Goal: Task Accomplishment & Management: Manage account settings

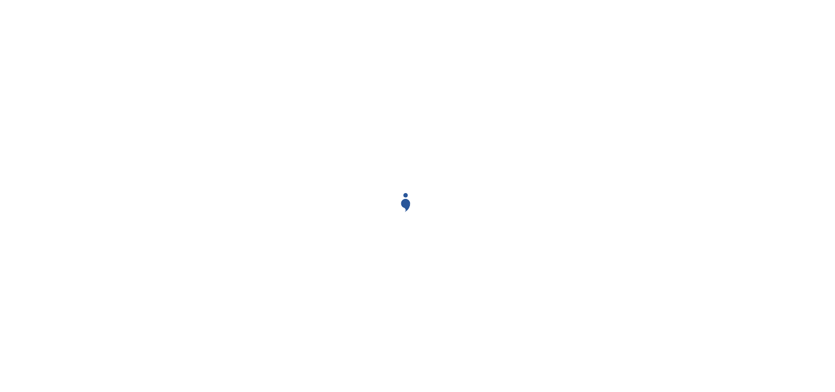
click at [365, 197] on div at bounding box center [418, 196] width 696 height 392
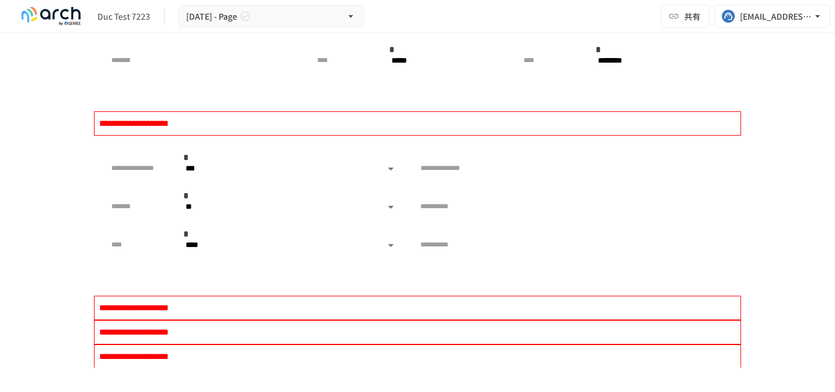
scroll to position [4158, 0]
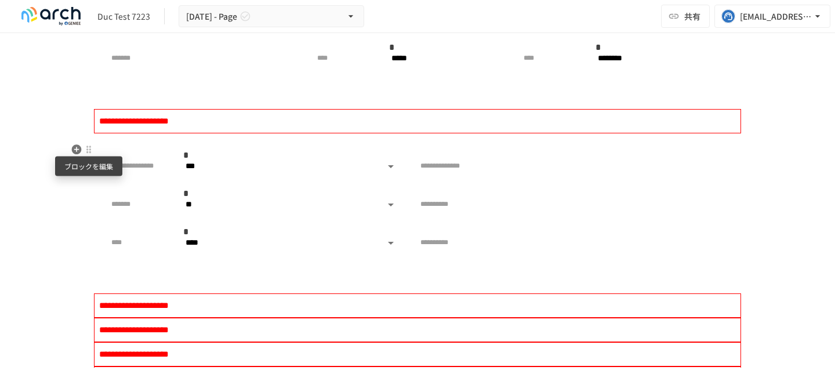
click at [93, 147] on div at bounding box center [88, 149] width 9 height 9
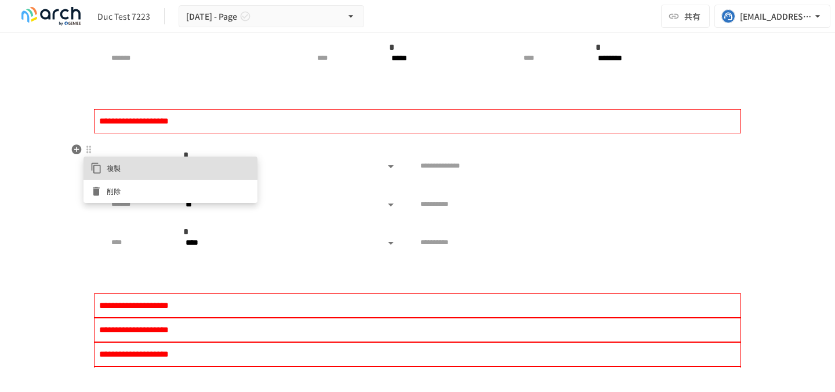
click at [68, 195] on div at bounding box center [417, 196] width 835 height 392
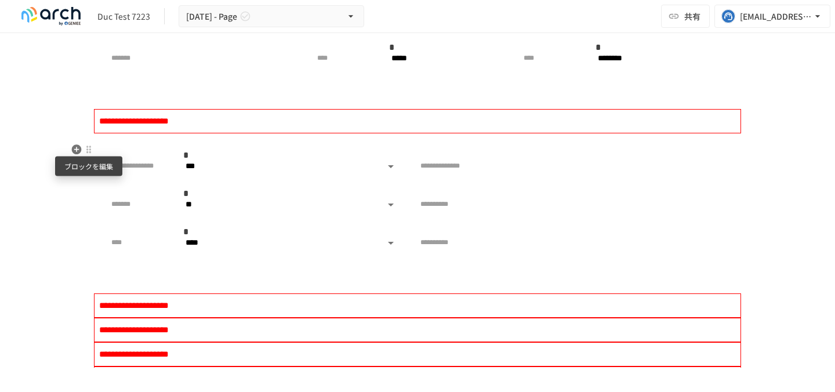
click at [88, 150] on div at bounding box center [88, 149] width 9 height 9
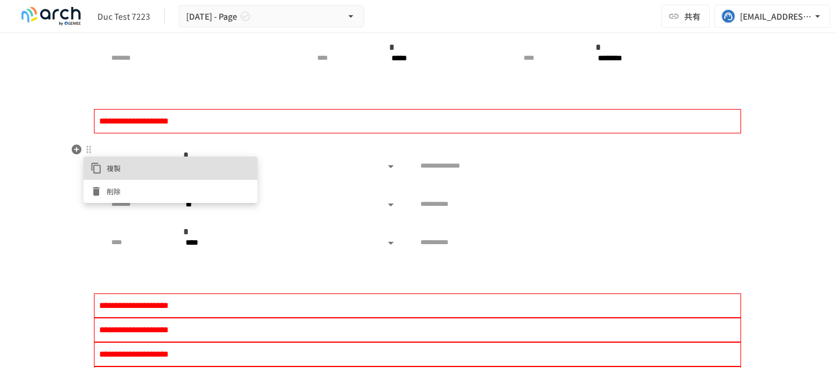
click at [66, 199] on div at bounding box center [417, 196] width 835 height 392
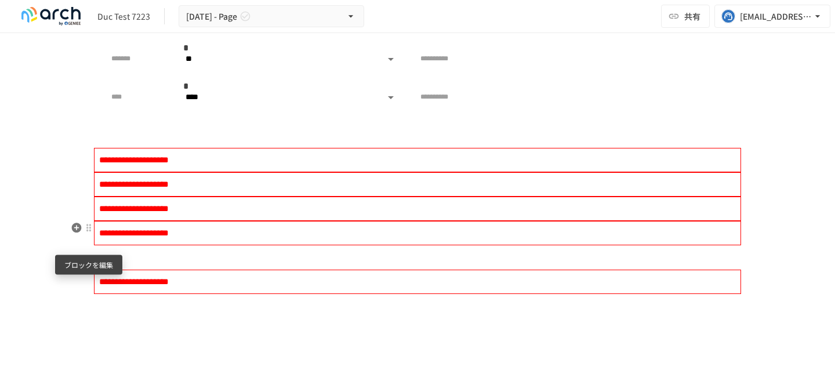
scroll to position [4342, 0]
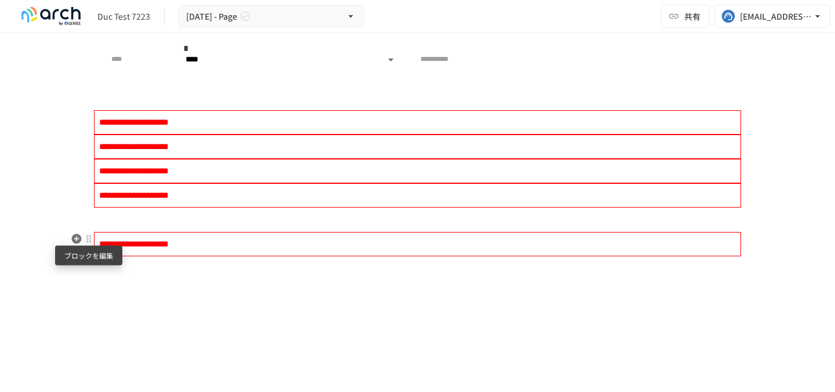
click at [88, 238] on div at bounding box center [88, 238] width 9 height 9
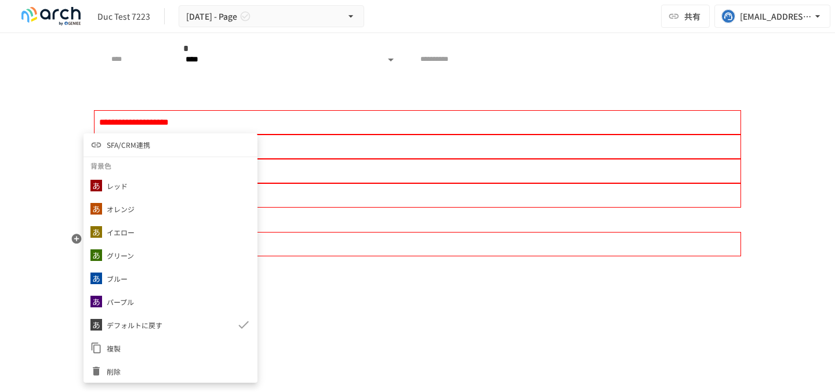
click at [116, 359] on li "削除" at bounding box center [170, 370] width 174 height 23
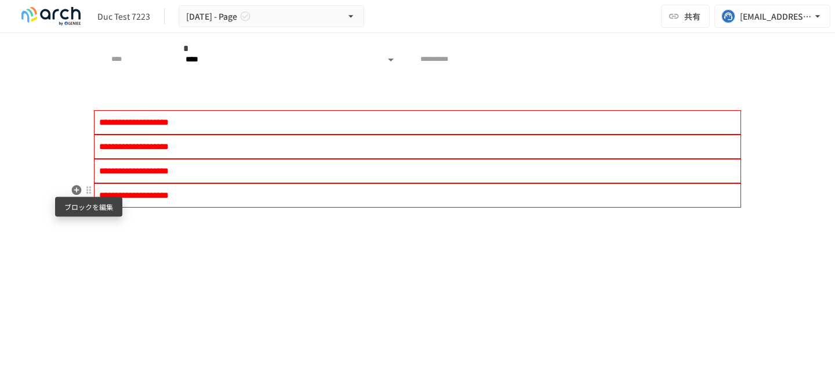
click at [87, 190] on div at bounding box center [88, 189] width 9 height 9
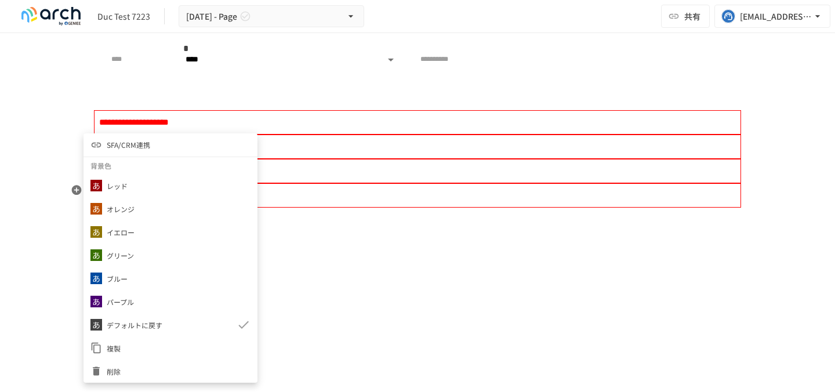
click at [125, 375] on span "削除" at bounding box center [179, 371] width 144 height 11
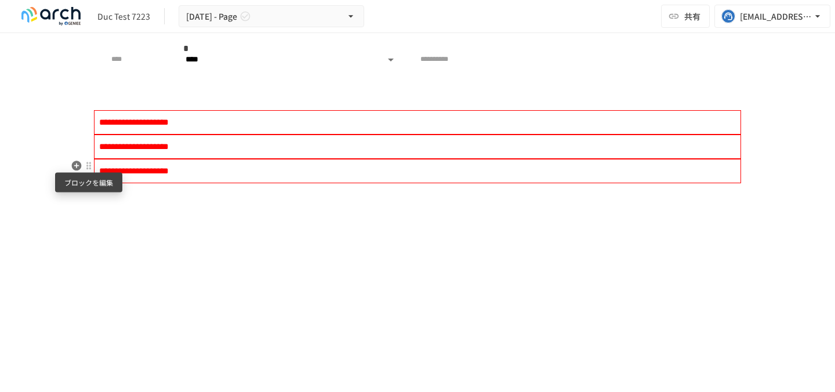
click at [86, 167] on div at bounding box center [88, 165] width 9 height 9
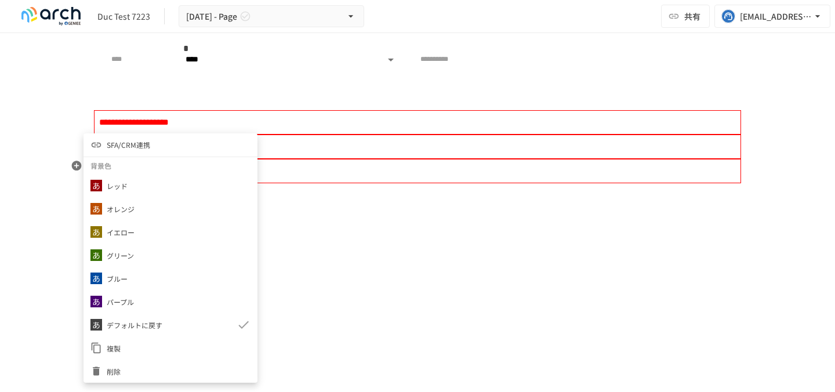
click at [148, 361] on li "削除" at bounding box center [170, 370] width 174 height 23
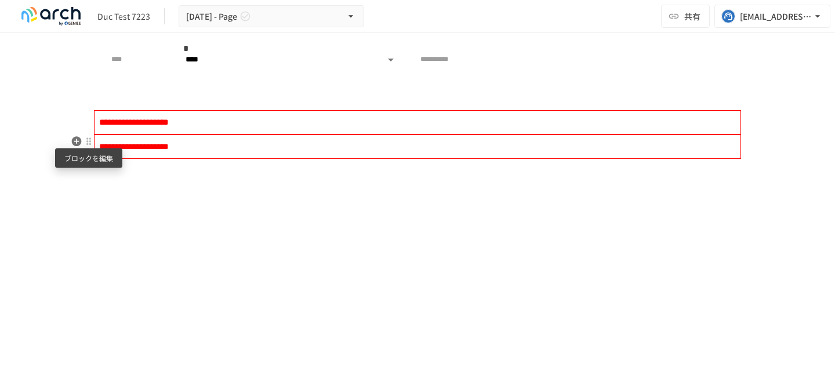
click at [88, 142] on div at bounding box center [88, 141] width 9 height 9
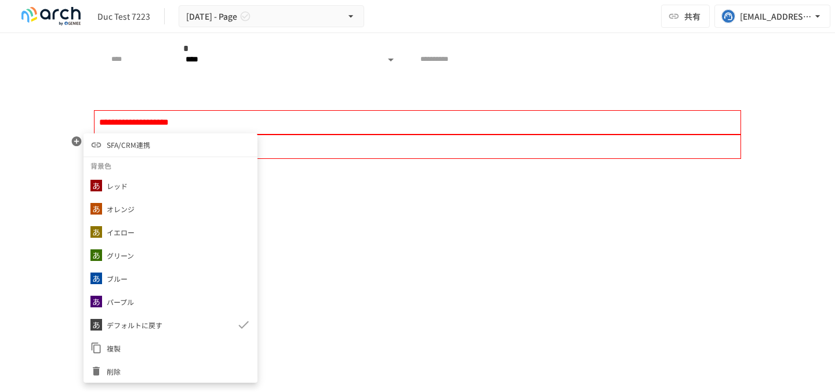
click at [135, 369] on span "削除" at bounding box center [179, 371] width 144 height 11
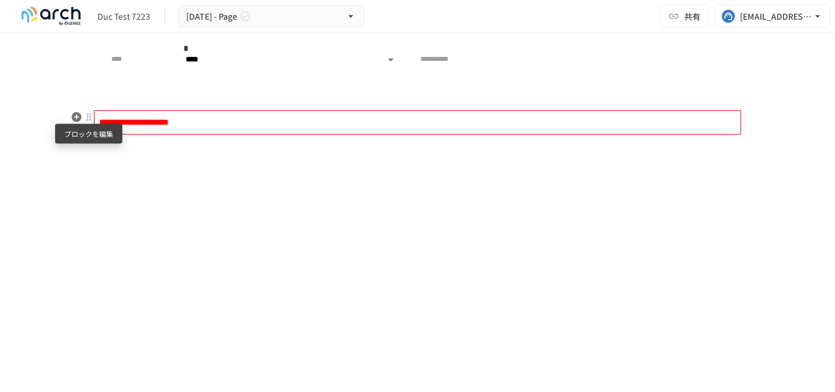
click at [92, 119] on div at bounding box center [88, 116] width 9 height 9
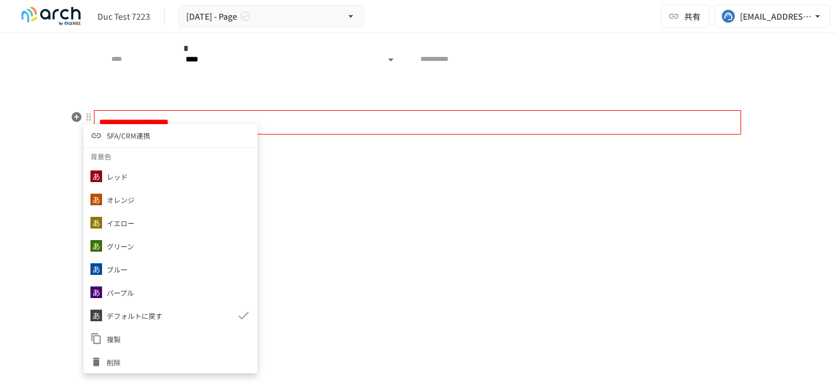
click at [129, 350] on li "削除" at bounding box center [170, 361] width 174 height 23
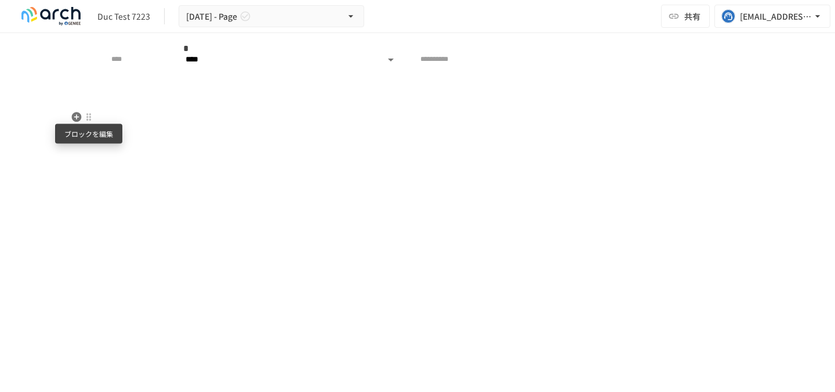
click at [86, 118] on div at bounding box center [88, 116] width 9 height 9
click at [128, 155] on span "削除" at bounding box center [179, 158] width 144 height 11
click at [92, 112] on div at bounding box center [88, 117] width 10 height 14
click at [102, 157] on div at bounding box center [98, 159] width 16 height 12
click at [89, 115] on div at bounding box center [88, 116] width 9 height 9
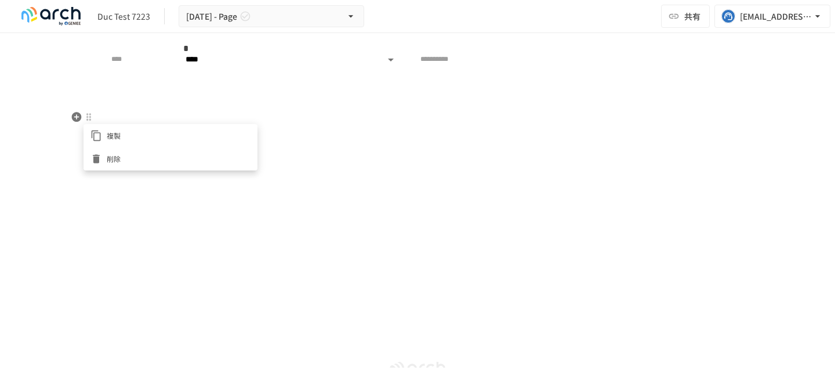
click at [102, 163] on div at bounding box center [98, 159] width 16 height 12
click at [86, 117] on div at bounding box center [88, 116] width 9 height 9
click at [105, 151] on li "削除" at bounding box center [170, 158] width 174 height 23
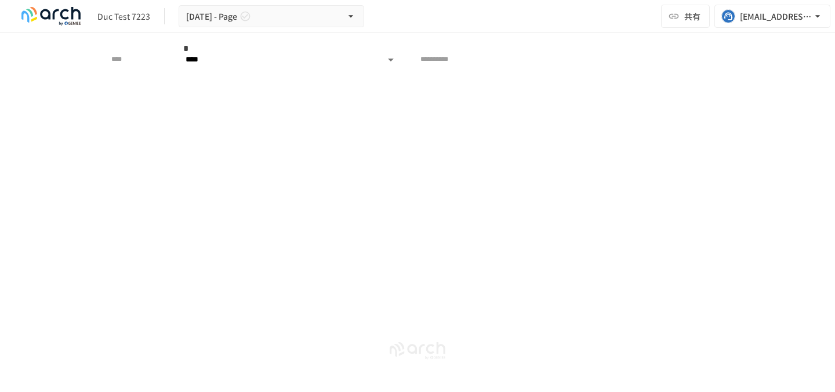
click at [77, 114] on icon "button" at bounding box center [77, 117] width 10 height 10
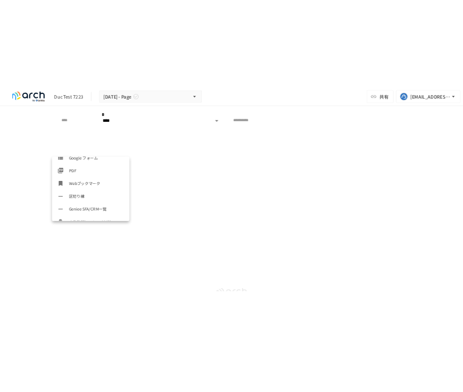
scroll to position [580, 0]
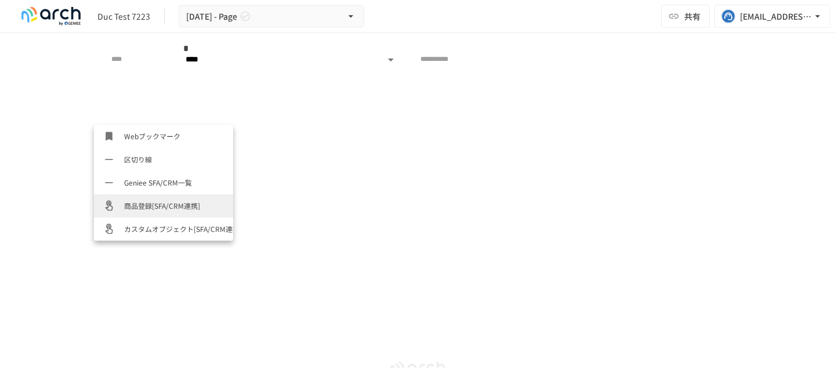
click at [150, 203] on span "商品登録[SFA/CRM連携]" at bounding box center [174, 205] width 100 height 11
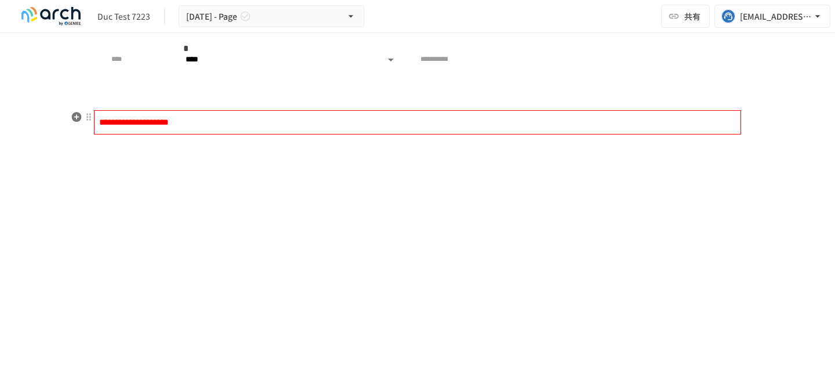
click at [135, 127] on div "**********" at bounding box center [417, 122] width 647 height 24
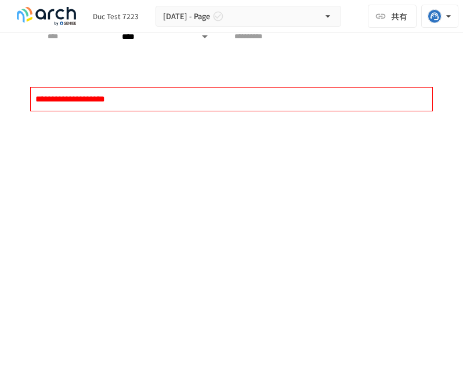
scroll to position [4374, 0]
